Goal: Find specific page/section: Find specific page/section

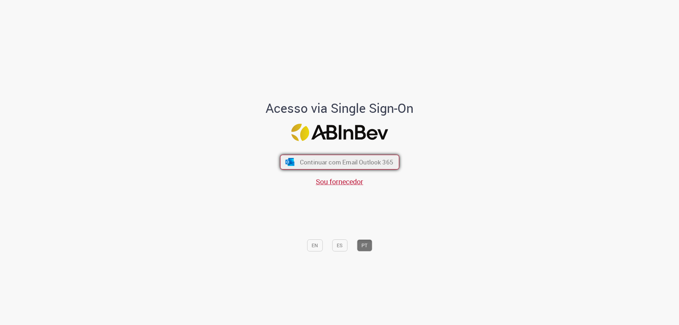
click at [318, 167] on button "Continuar com Email Outlook 365" at bounding box center [339, 162] width 119 height 15
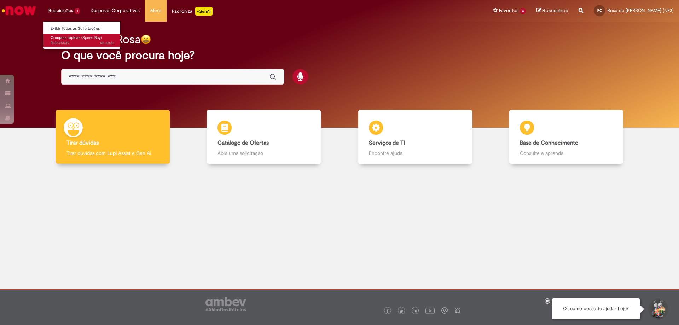
click at [69, 46] on span "6h atrás 6 horas atrás R13575539" at bounding box center [83, 43] width 64 height 6
